Goal: Task Accomplishment & Management: Manage account settings

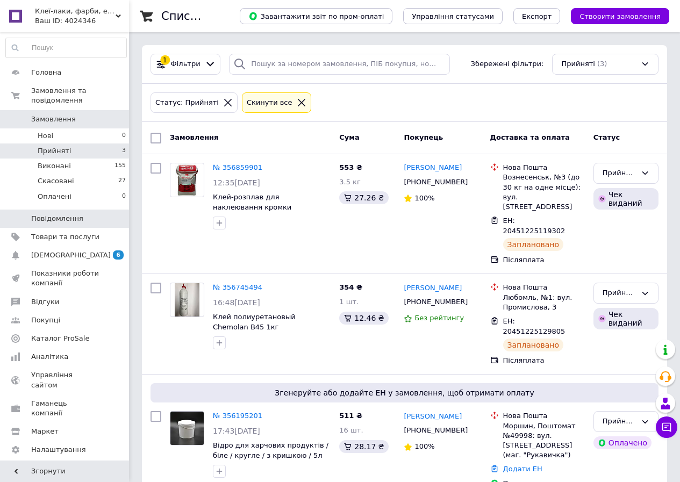
click at [65, 214] on span "Повідомлення" at bounding box center [57, 219] width 52 height 10
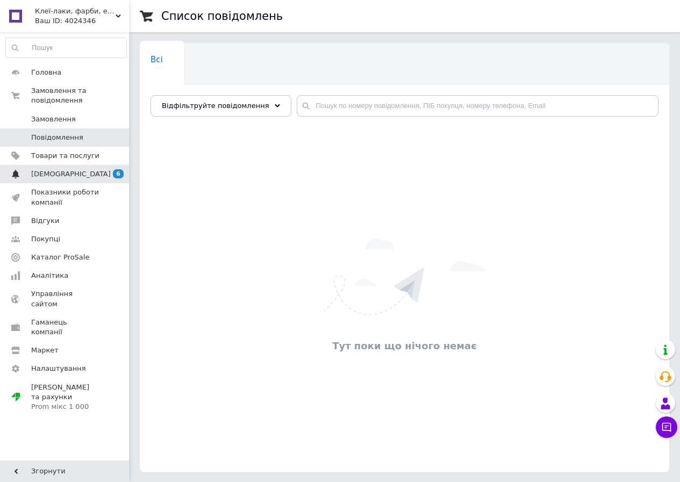
click at [59, 165] on link "[DEMOGRAPHIC_DATA] 6 0" at bounding box center [66, 174] width 132 height 18
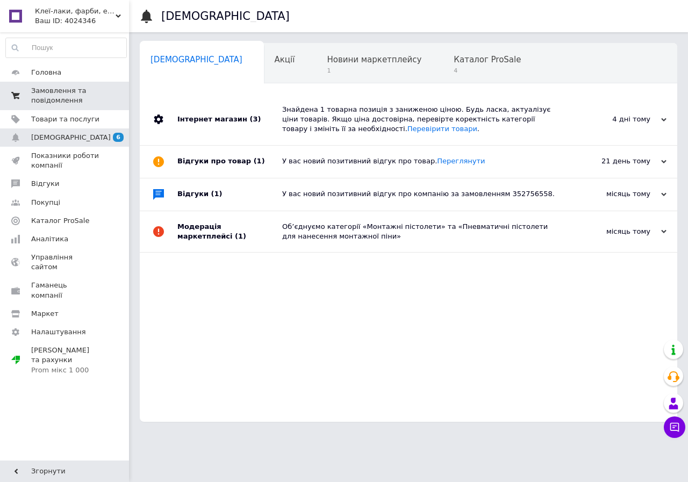
click at [53, 94] on span "Замовлення та повідомлення" at bounding box center [65, 95] width 68 height 19
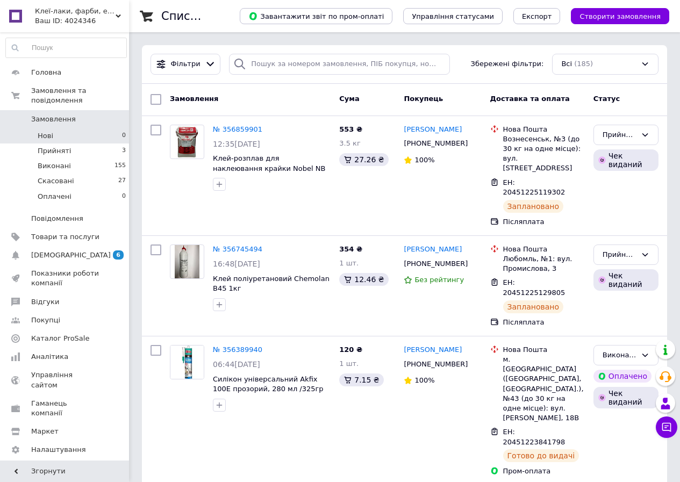
click at [42, 131] on span "Нові" at bounding box center [46, 136] width 16 height 10
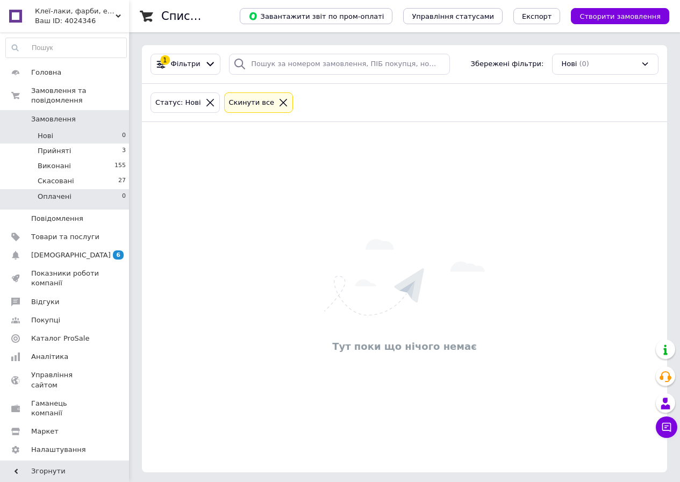
click at [69, 189] on li "Оплачені 0" at bounding box center [66, 199] width 132 height 20
